Goal: Information Seeking & Learning: Learn about a topic

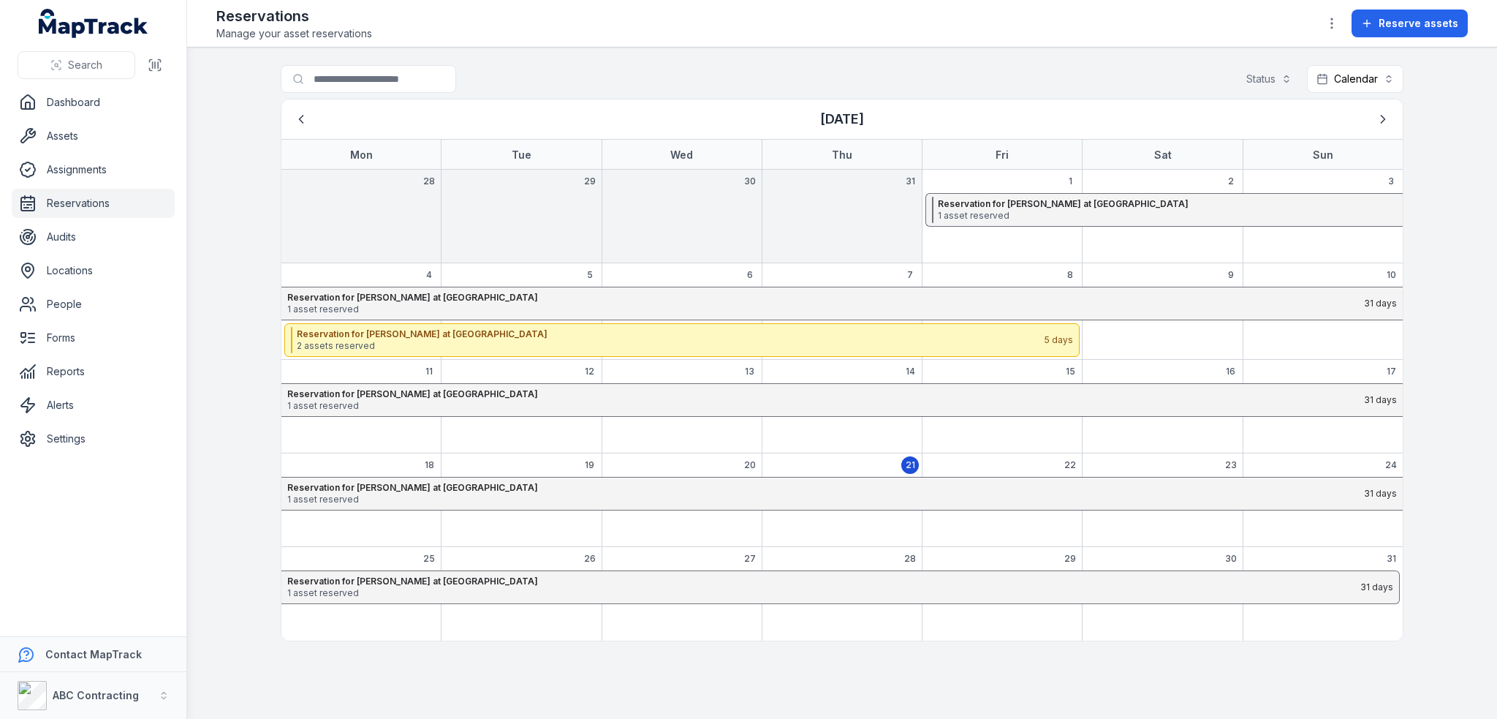
click at [213, 224] on main "Search for reservations Status Calendar ******** [DATE] Mon Tue Wed Thu Fri Sat…" at bounding box center [842, 383] width 1310 height 671
click at [78, 145] on link "Assets" at bounding box center [93, 135] width 163 height 29
click at [61, 99] on link "Dashboard" at bounding box center [93, 102] width 163 height 29
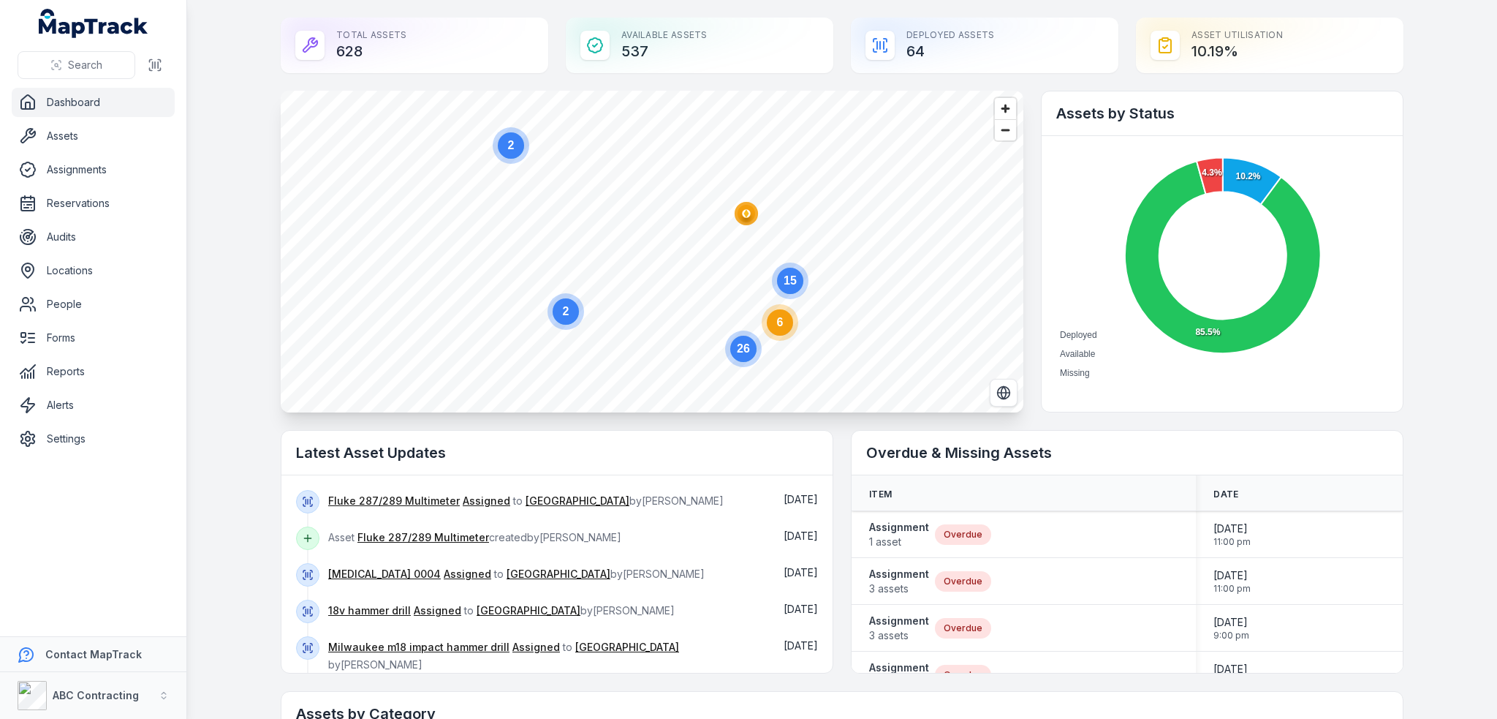
click at [1167, 50] on icon at bounding box center [1165, 46] width 18 height 18
drag, startPoint x: 1228, startPoint y: 49, endPoint x: 1175, endPoint y: 38, distance: 53.8
click at [1175, 38] on div "Asset utilisation 10.19 %" at bounding box center [1270, 46] width 268 height 56
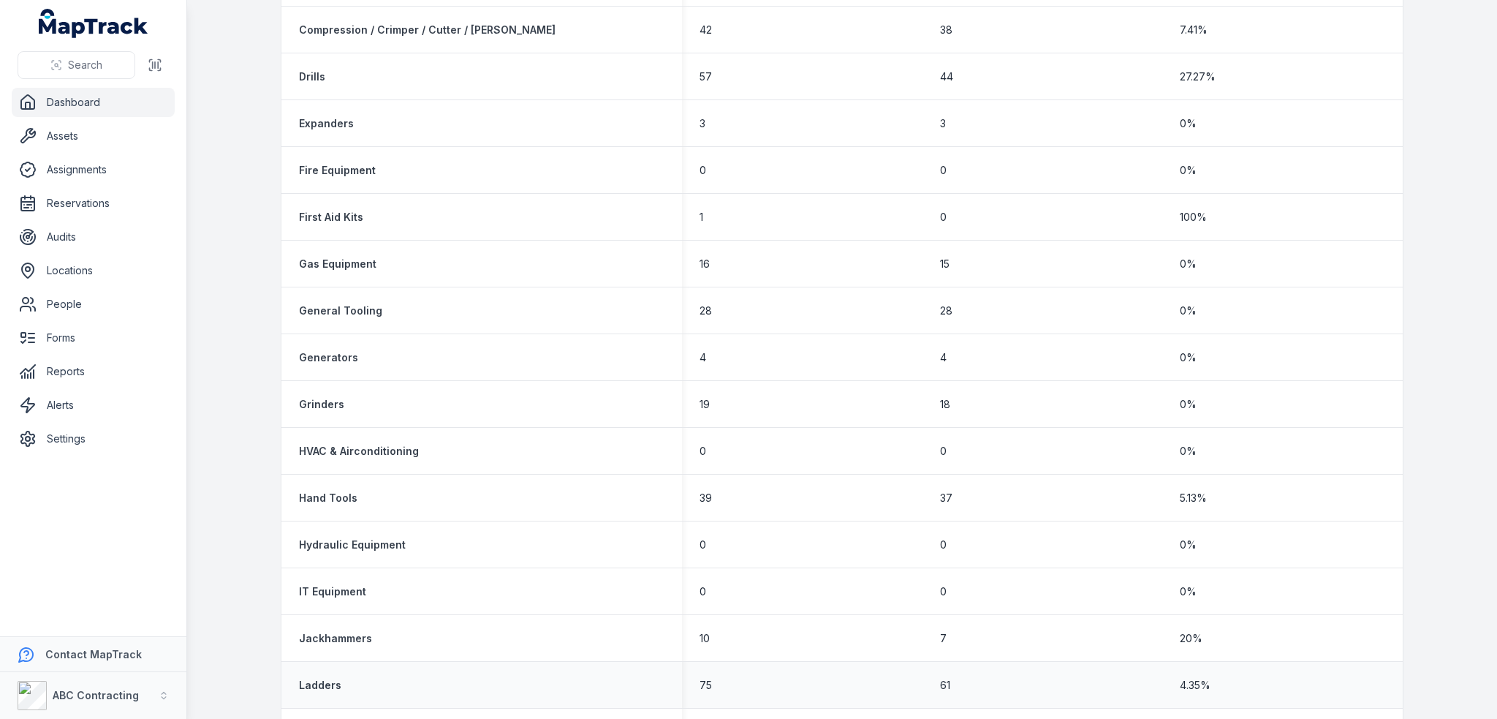
scroll to position [1097, 0]
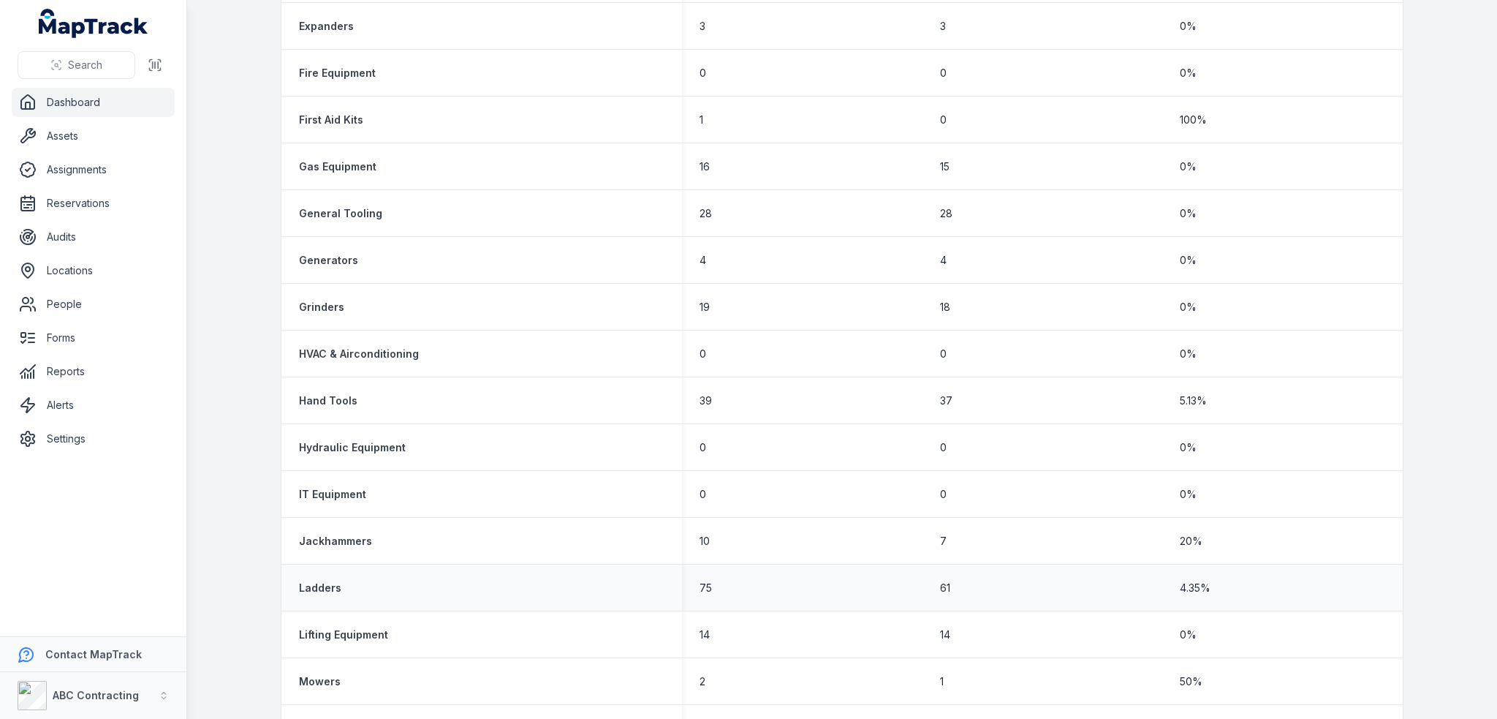
click at [823, 597] on div "75" at bounding box center [802, 588] width 241 height 26
click at [828, 651] on td "14" at bounding box center [802, 634] width 241 height 47
drag, startPoint x: 281, startPoint y: 628, endPoint x: 1326, endPoint y: 637, distance: 1045.4
click at [1320, 638] on tr "Lifting Equipment 14 14 0 %" at bounding box center [841, 634] width 1121 height 47
click at [1383, 626] on div "0 %" at bounding box center [1282, 634] width 241 height 26
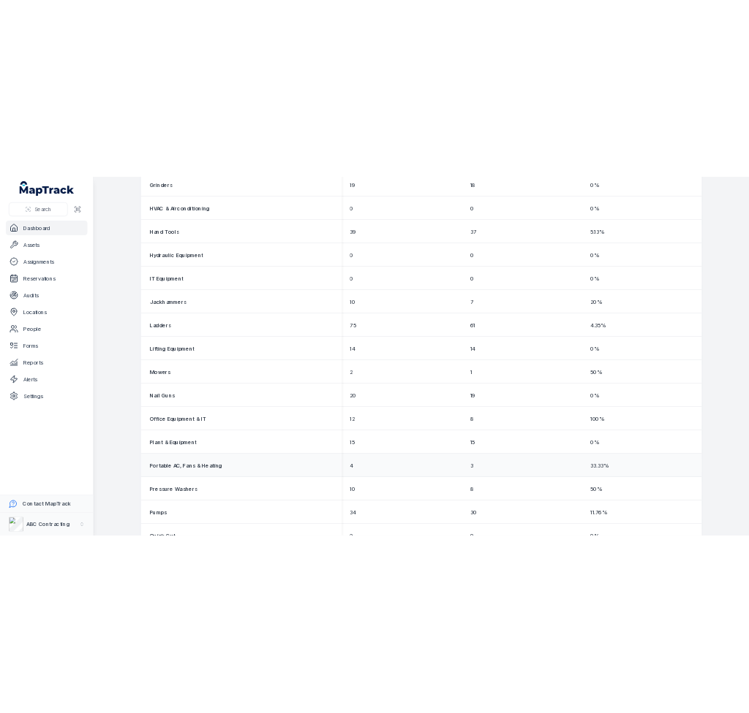
scroll to position [1389, 0]
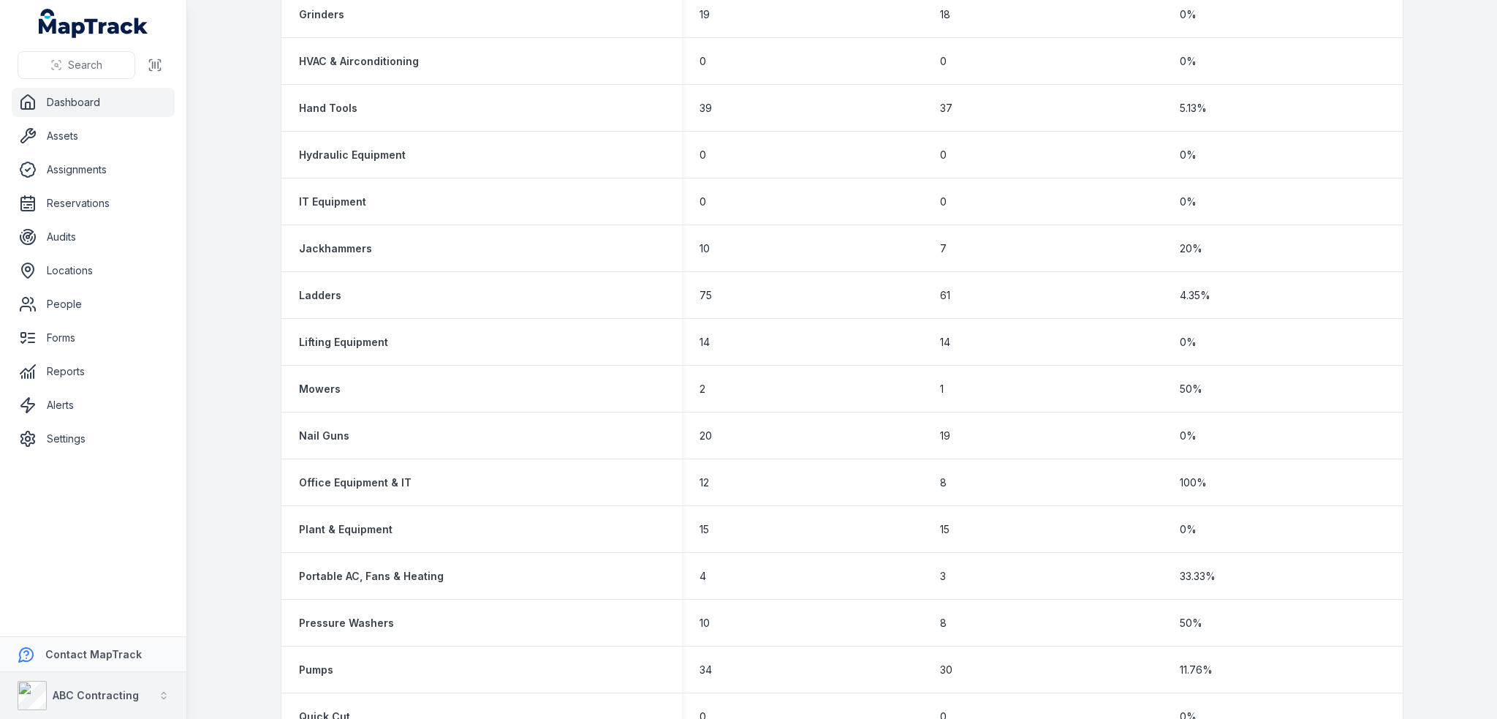
click at [67, 713] on button "ABC Contracting" at bounding box center [93, 695] width 186 height 47
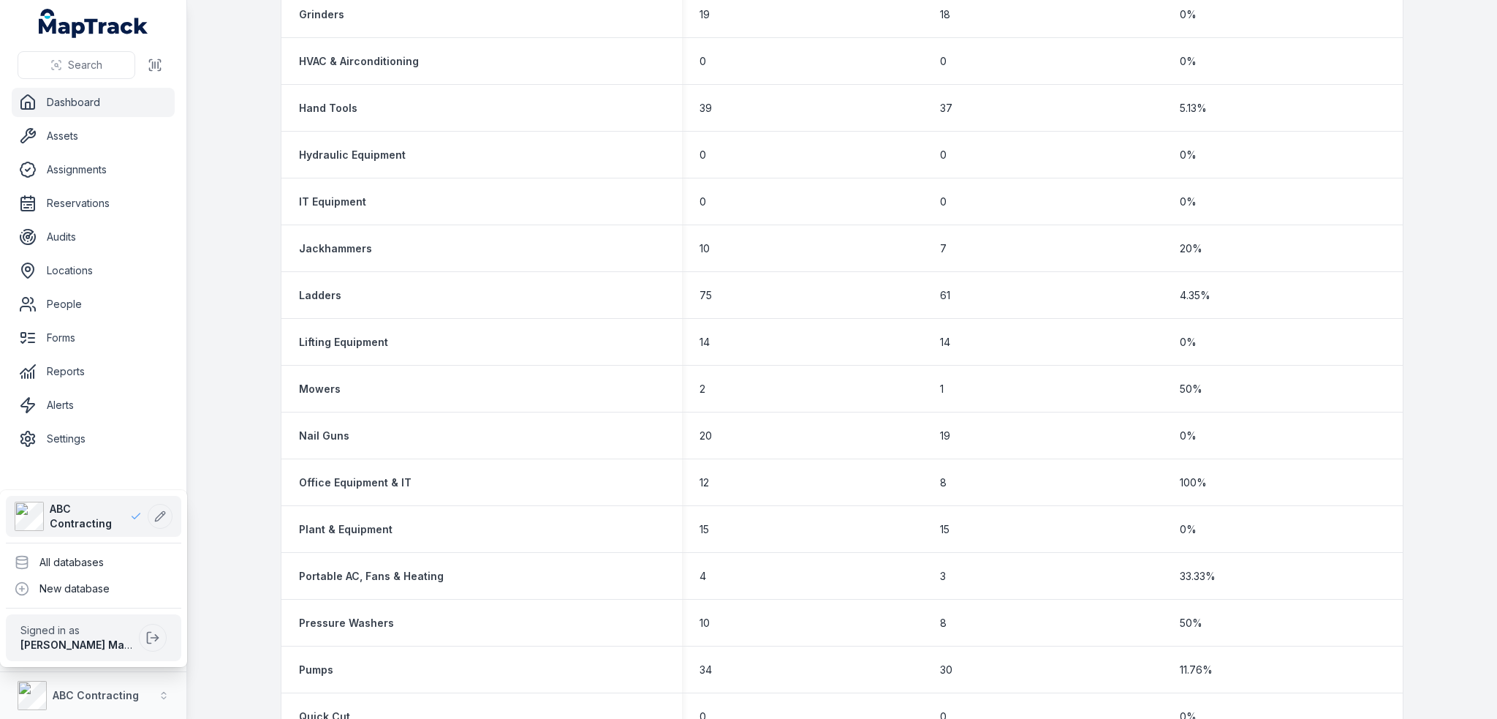
click at [216, 613] on div "Search Dashboard Assets Assignments Reservations Audits Locations People Forms …" at bounding box center [748, 359] width 1497 height 719
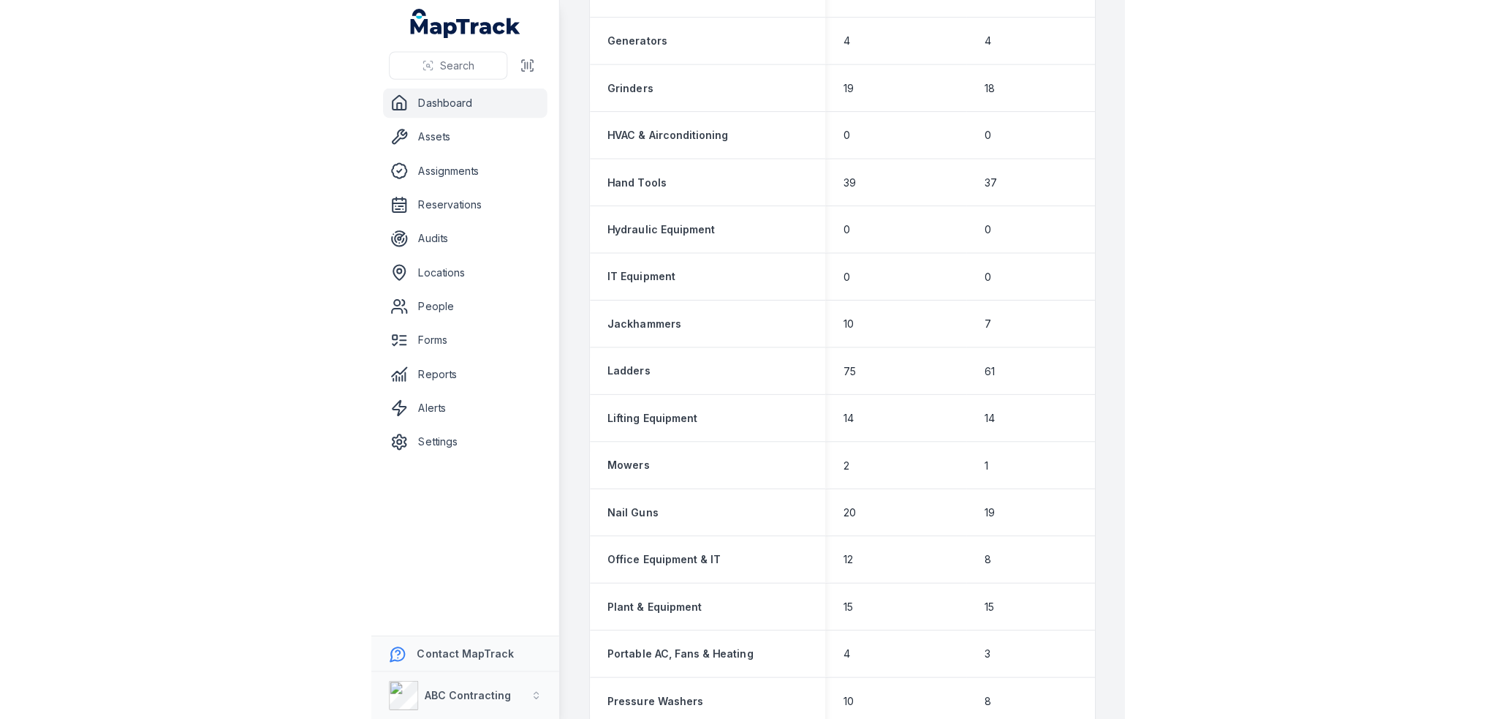
scroll to position [135, 0]
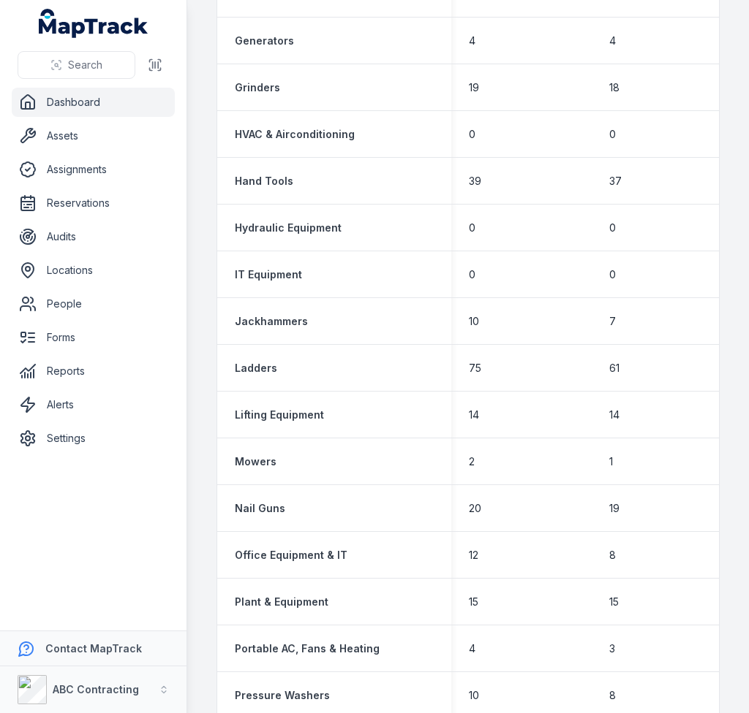
click at [95, 108] on link "Dashboard" at bounding box center [93, 102] width 163 height 29
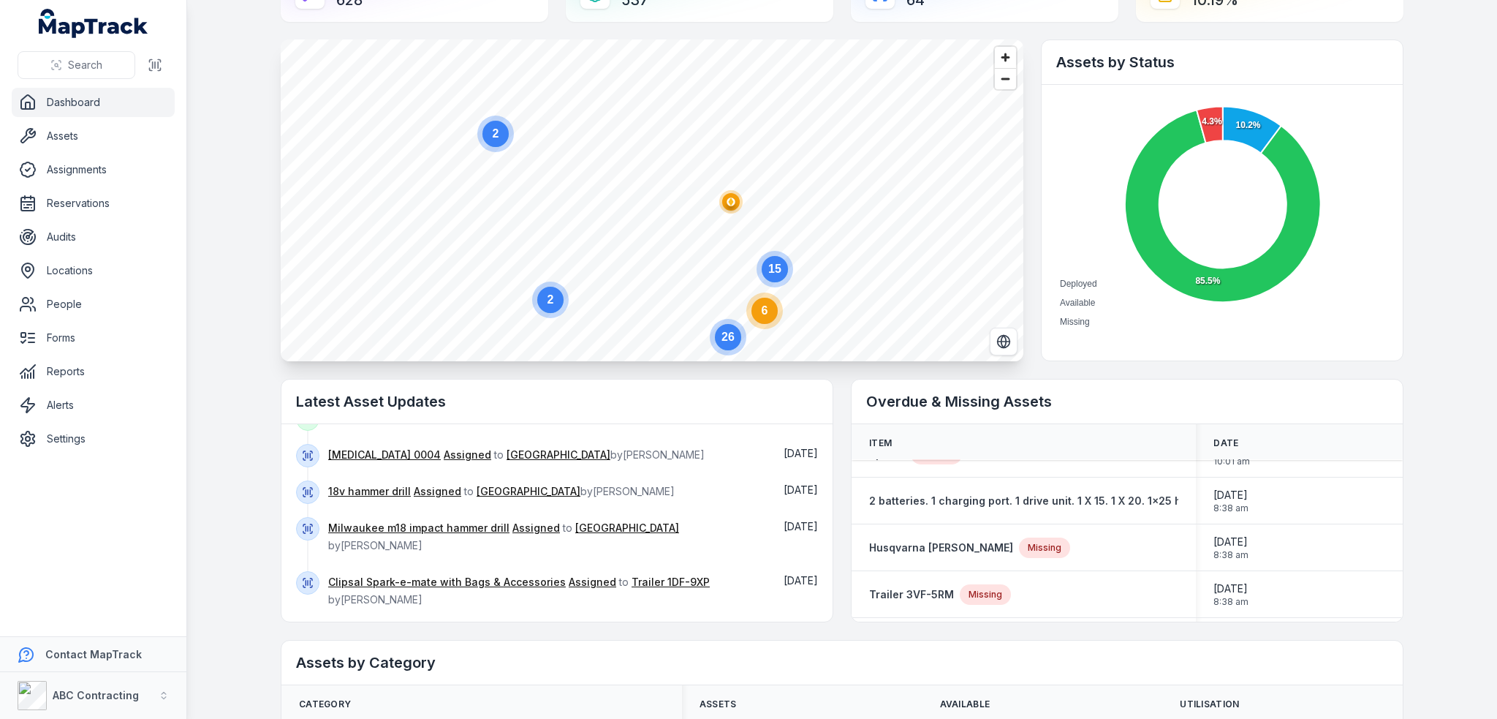
scroll to position [0, 0]
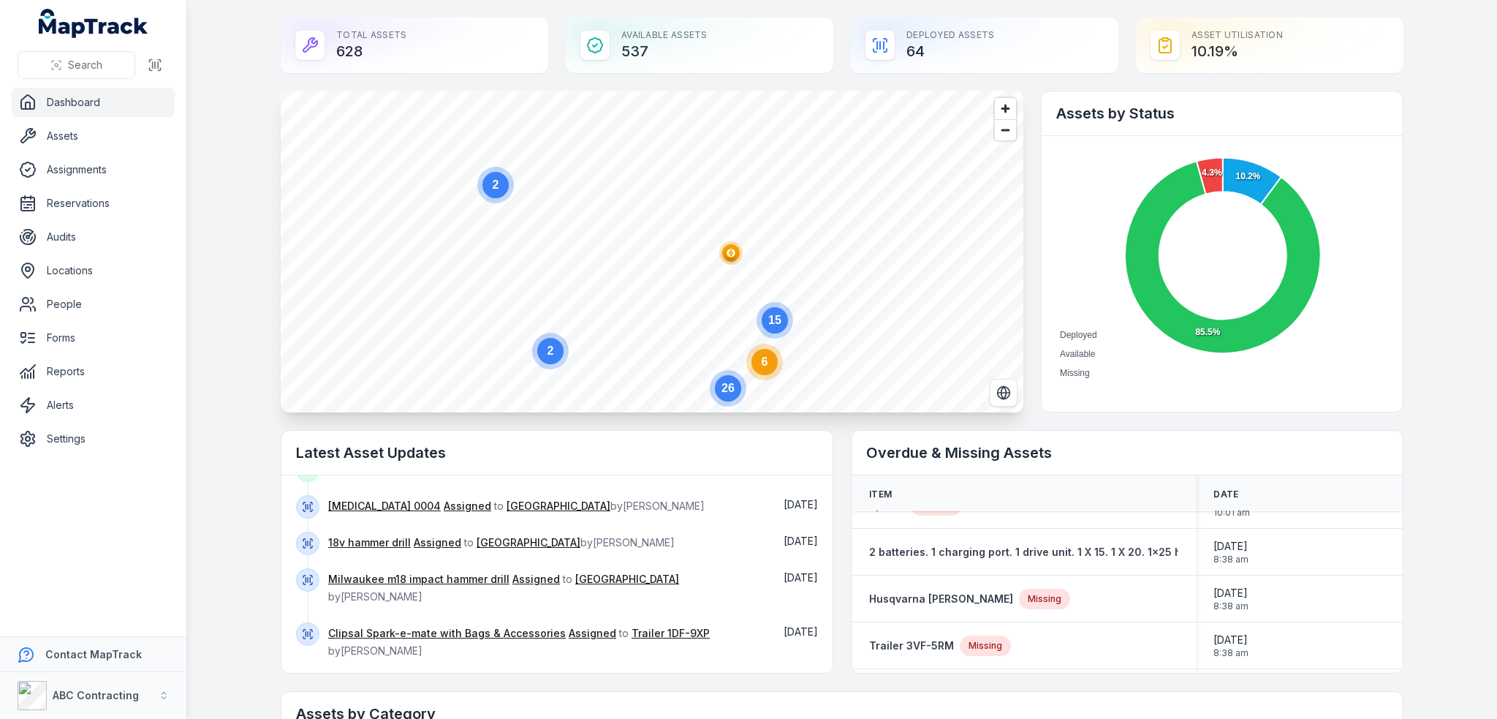
click at [1448, 72] on main "Total Assets 628 Available Assets 537 Deployed Assets 64 Asset utilisation 10.1…" at bounding box center [842, 359] width 1310 height 719
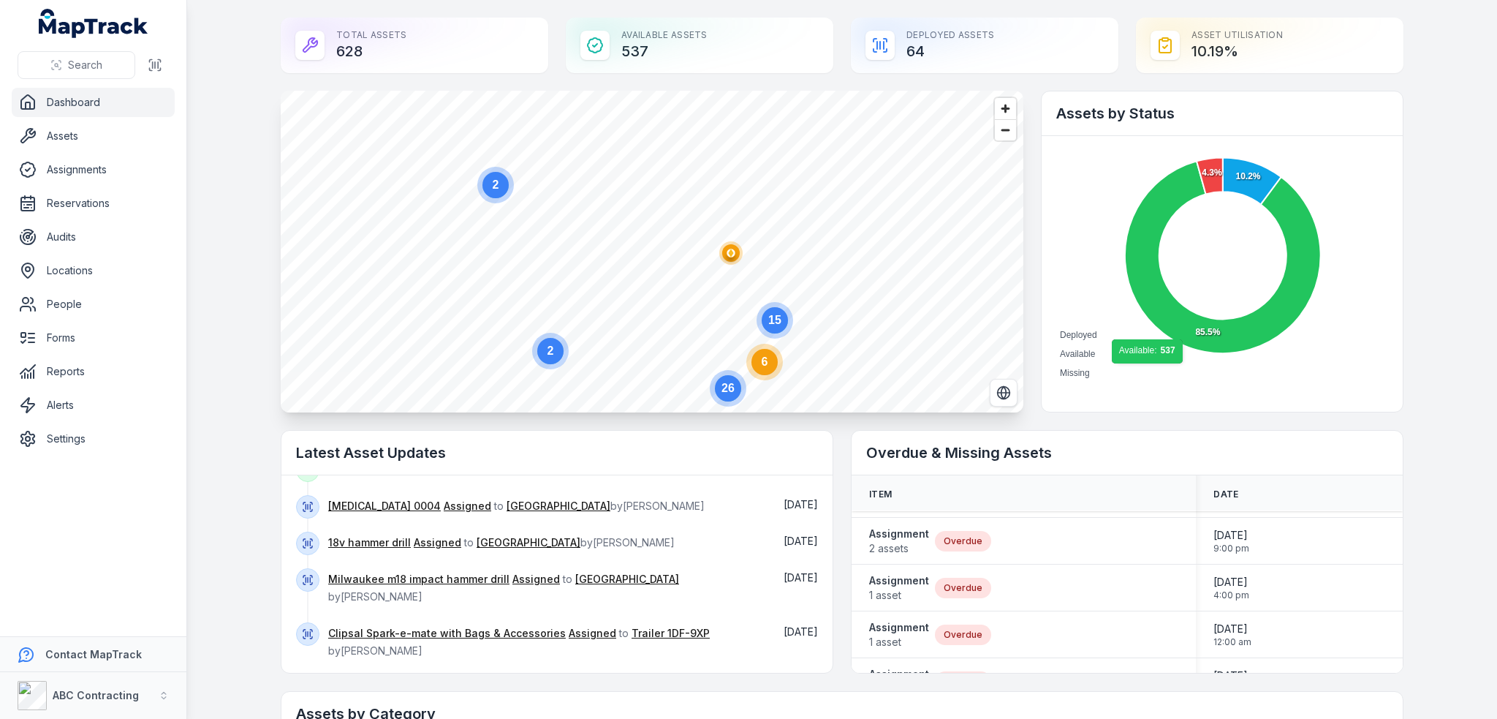
scroll to position [292, 0]
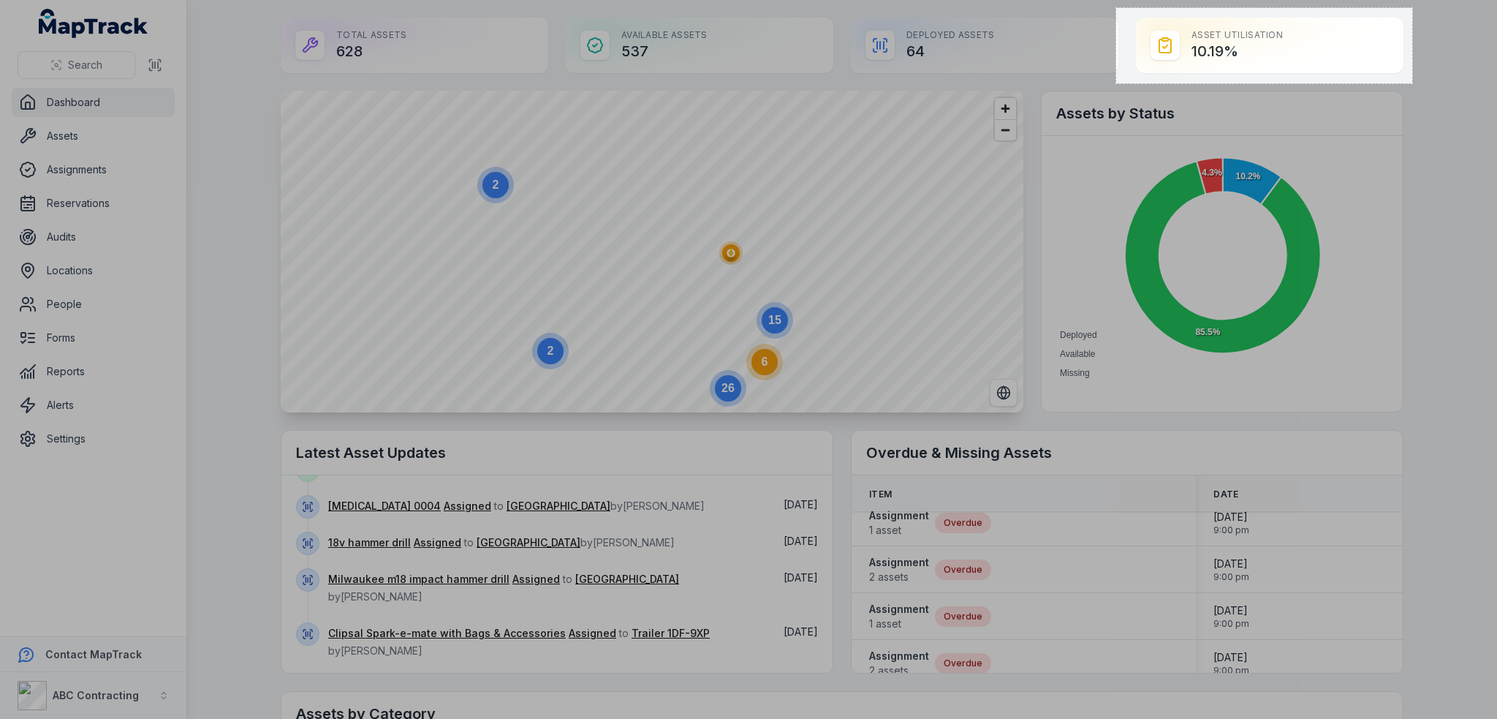
drag, startPoint x: 1116, startPoint y: 8, endPoint x: 1412, endPoint y: 83, distance: 305.5
click at [1412, 83] on div "405 X 103" at bounding box center [748, 359] width 1497 height 719
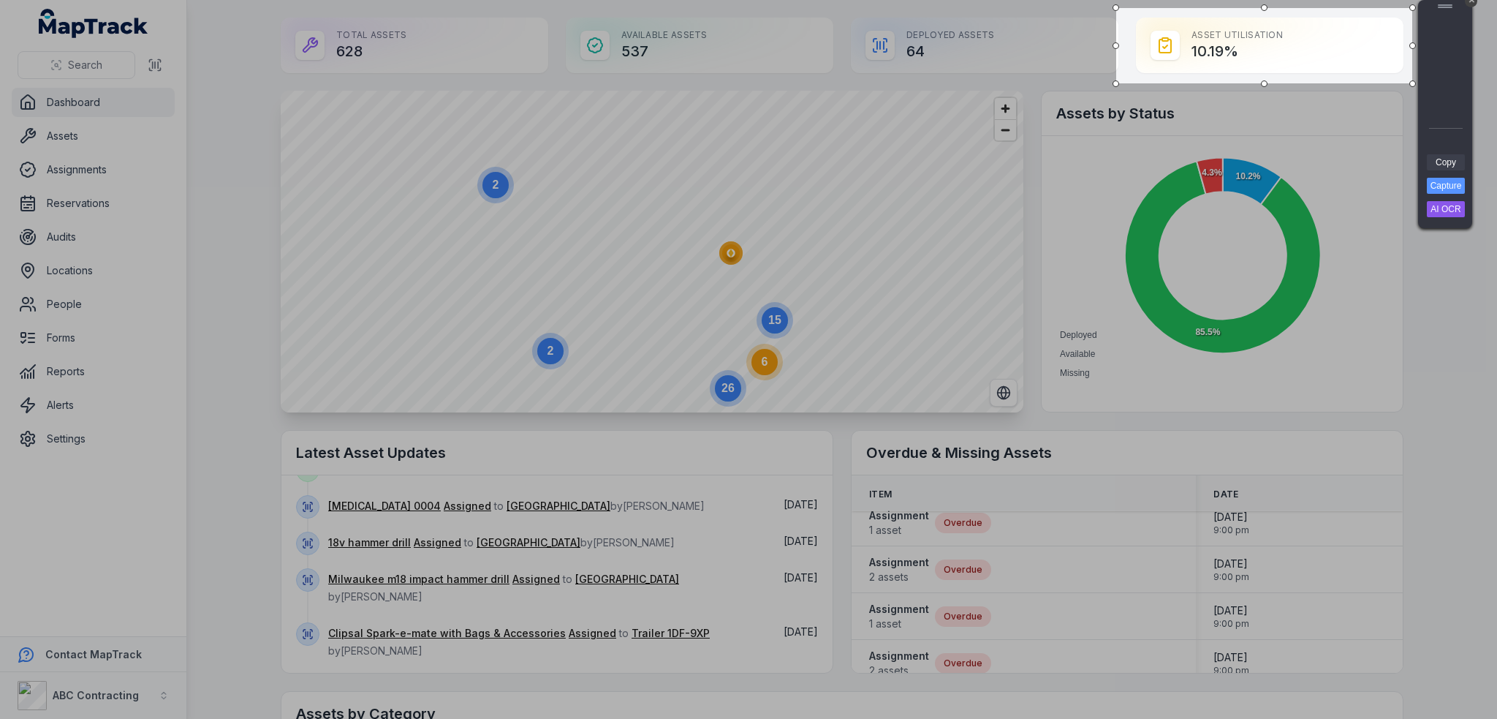
click at [1447, 168] on link "Copy" at bounding box center [1446, 162] width 38 height 16
